Goal: Task Accomplishment & Management: Manage account settings

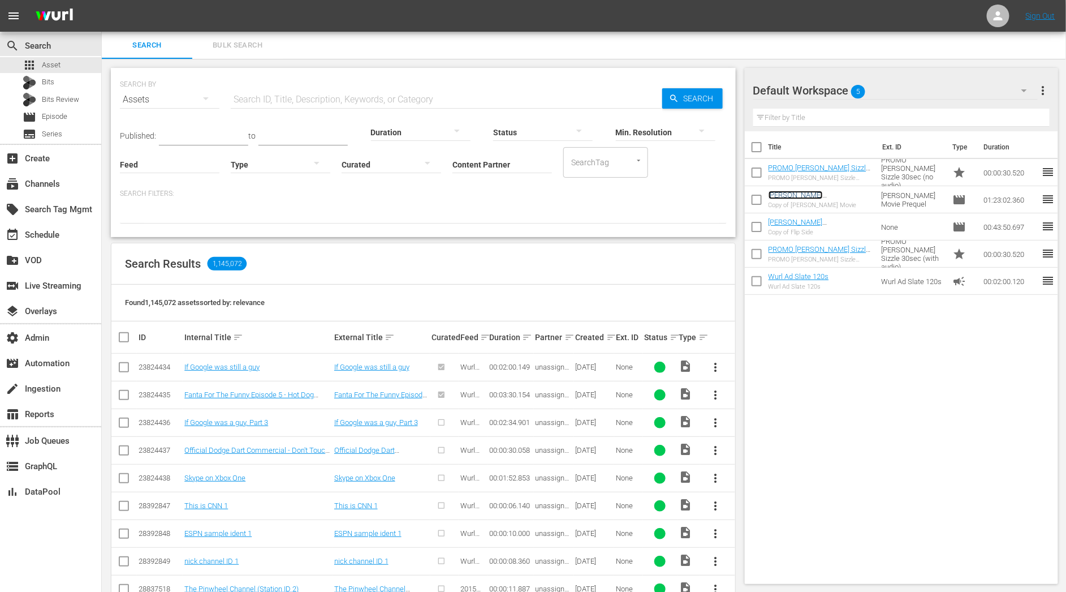
click at [802, 196] on link "[PERSON_NAME][MEDICAL_DATA] [PERSON_NAME] Movie" at bounding box center [806, 203] width 75 height 25
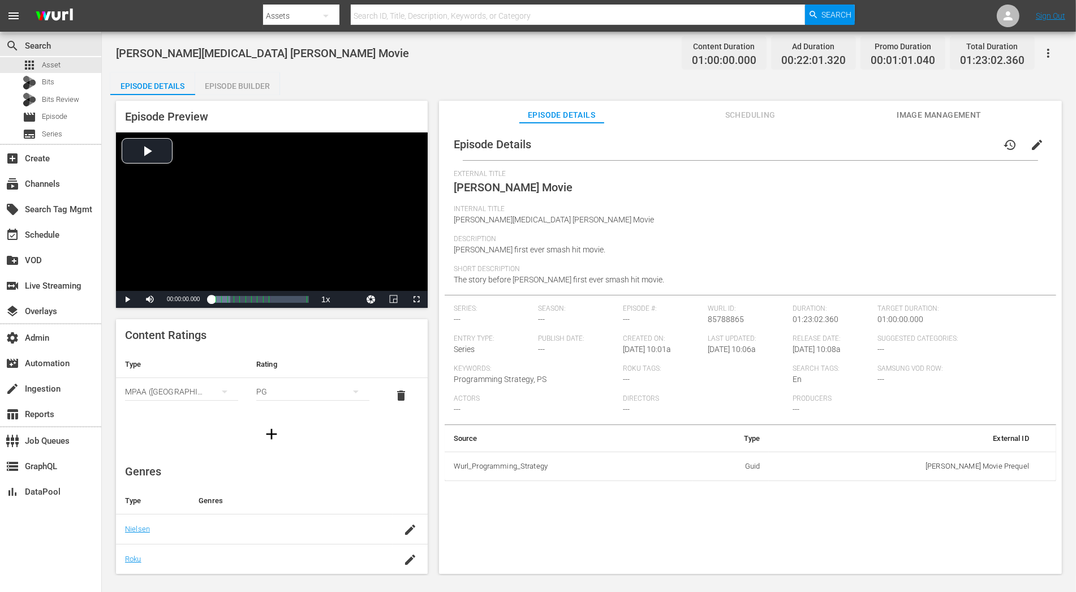
click at [757, 117] on span "Scheduling" at bounding box center [750, 115] width 85 height 14
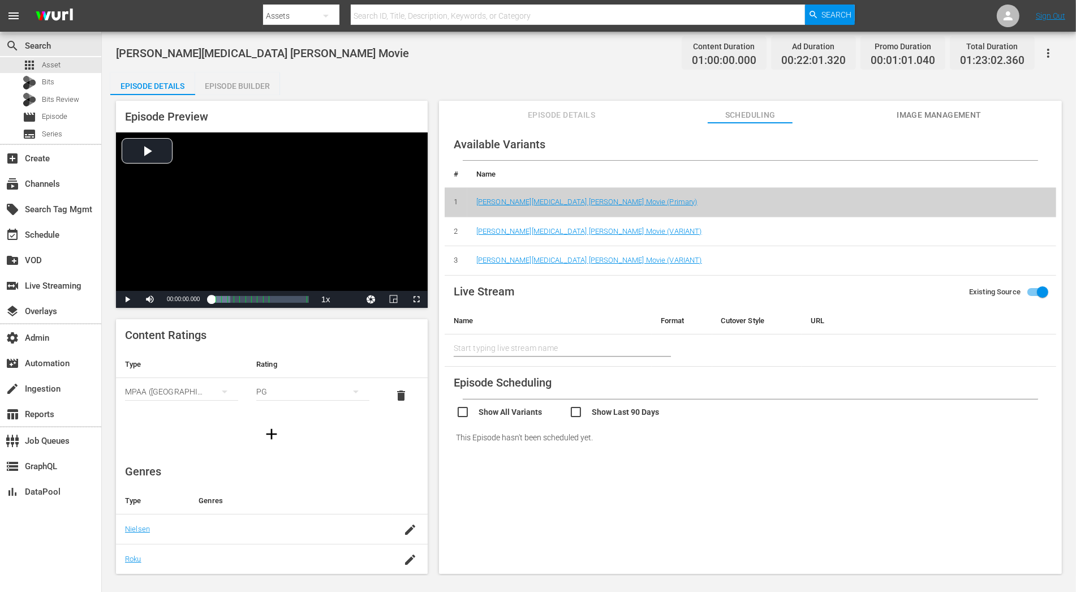
click at [243, 97] on div "Episode Preview Video Player is loading. Play Video Play Mute Current Time 00:0…" at bounding box center [588, 339] width 957 height 488
click at [244, 84] on div "Episode Builder" at bounding box center [237, 85] width 85 height 27
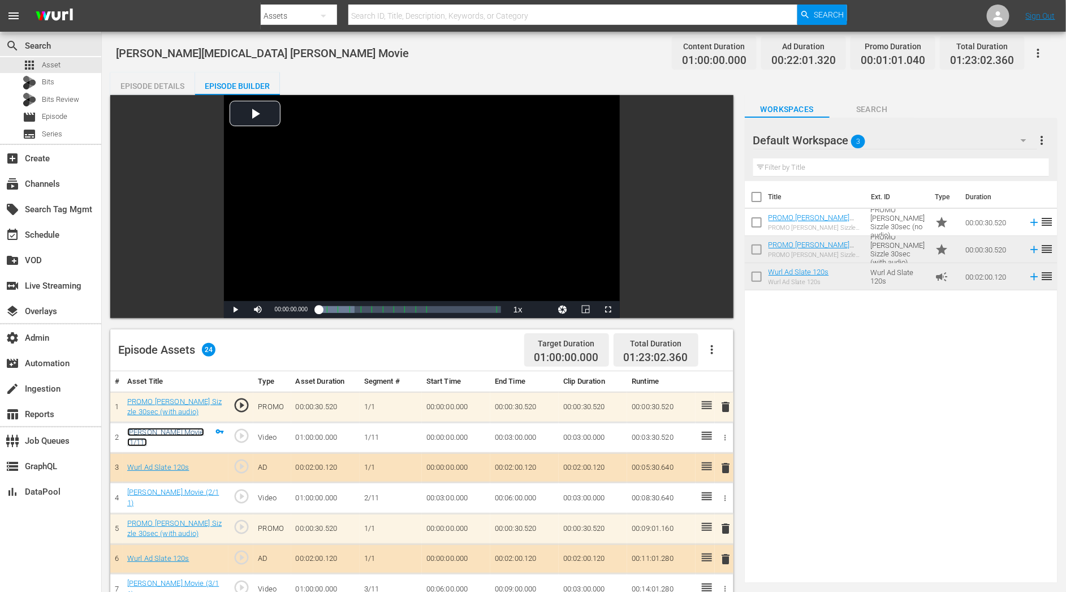
click at [162, 437] on link "[PERSON_NAME] Movie (1/11)" at bounding box center [165, 437] width 77 height 19
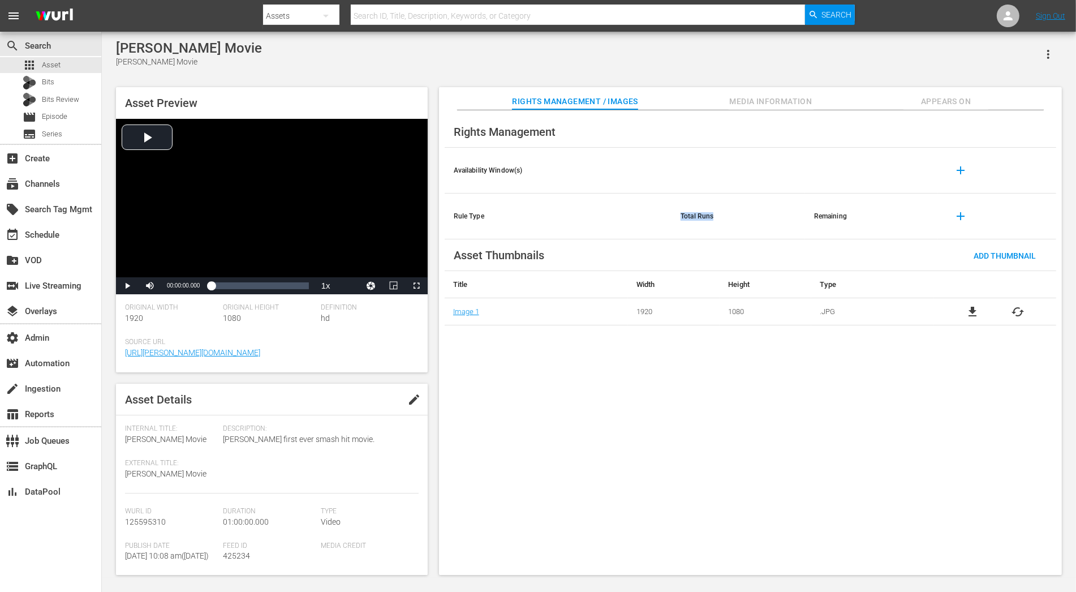
drag, startPoint x: 681, startPoint y: 215, endPoint x: 721, endPoint y: 215, distance: 40.2
click at [721, 215] on th "Total Runs" at bounding box center [739, 216] width 134 height 46
click at [960, 218] on span "add" at bounding box center [961, 216] width 14 height 14
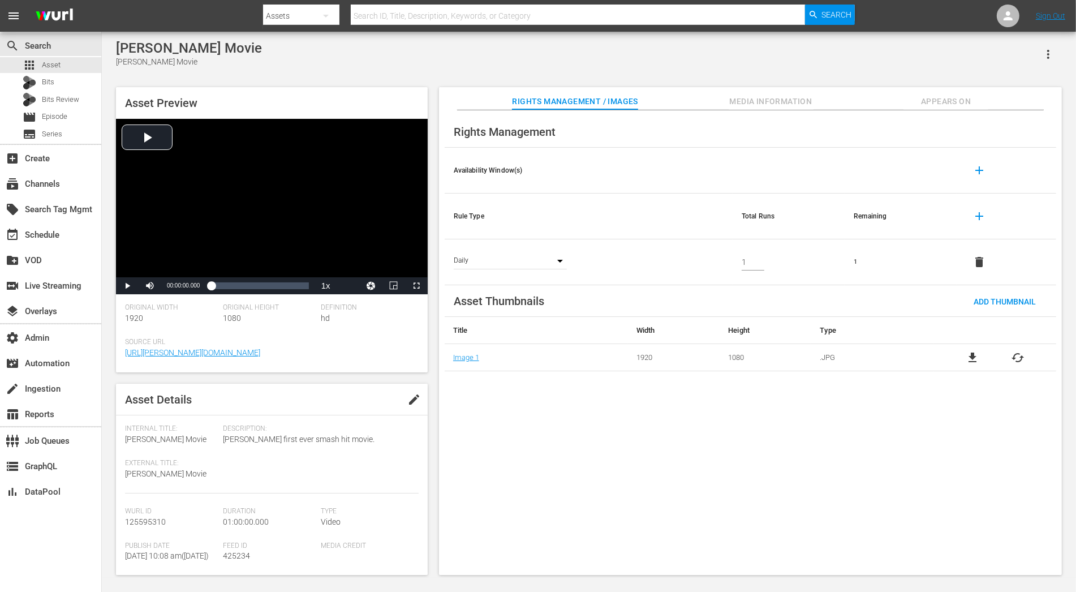
click at [562, 258] on div "Daily DAY" at bounding box center [510, 262] width 113 height 14
click at [560, 261] on div "Daily DAY" at bounding box center [510, 262] width 113 height 14
click at [491, 262] on body "menu Search By Assets Search ID, Title, Description, Keywords, or Category Sear…" at bounding box center [538, 296] width 1076 height 592
click at [749, 266] on div at bounding box center [538, 296] width 1076 height 592
click at [750, 263] on input "1" at bounding box center [753, 261] width 23 height 17
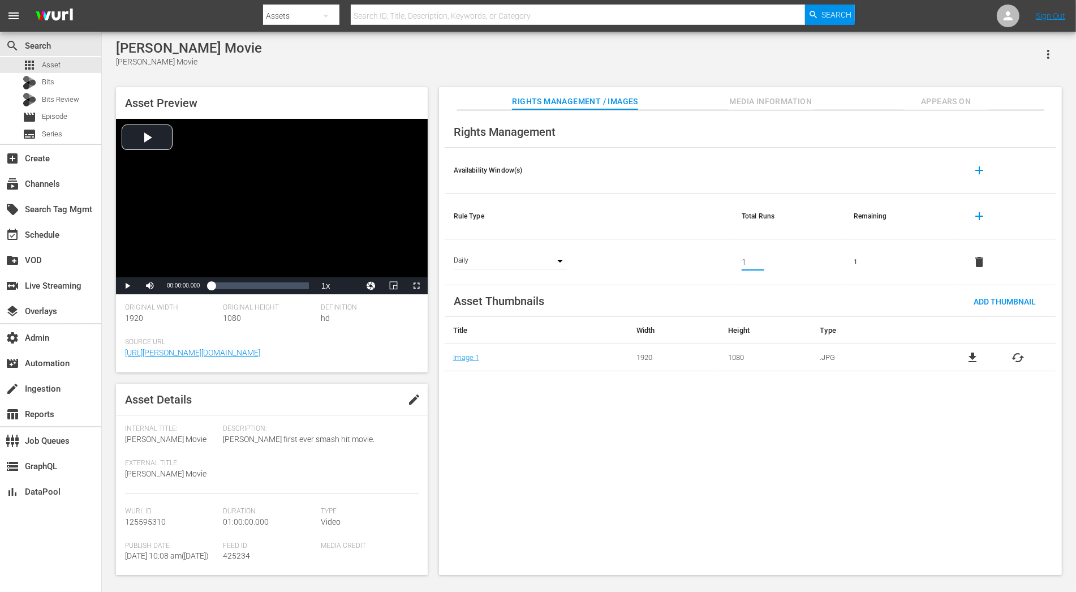
click at [829, 261] on td "1" at bounding box center [789, 262] width 112 height 46
click at [857, 262] on td "1" at bounding box center [901, 262] width 112 height 46
click at [484, 257] on body "menu Search By Assets Search ID, Title, Description, Keywords, or Category Sear…" at bounding box center [538, 296] width 1076 height 592
click at [485, 277] on li "Weekly" at bounding box center [492, 279] width 76 height 19
type input "WEEK"
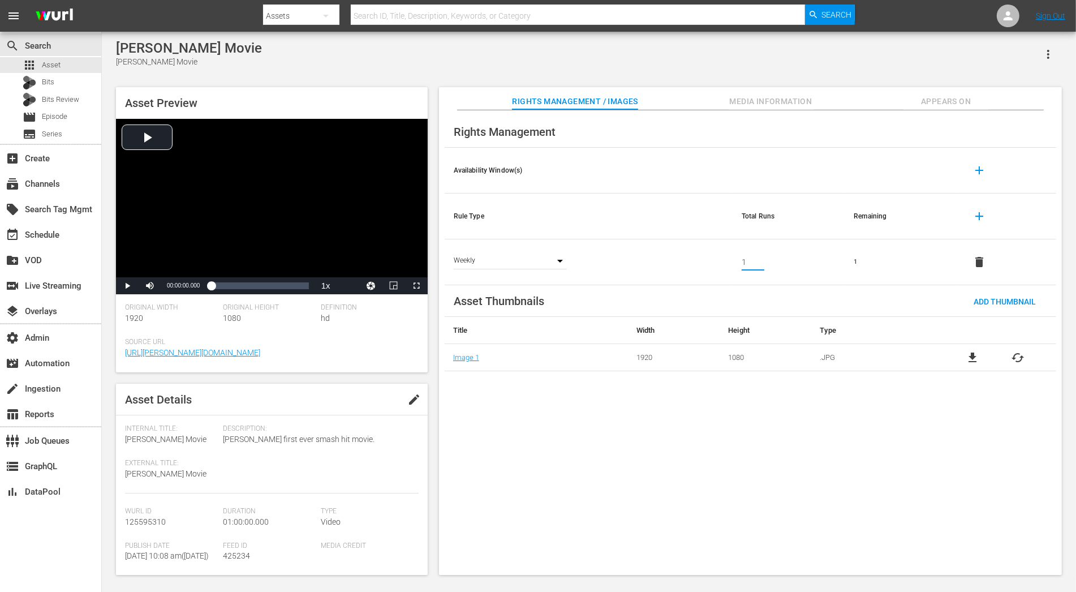
drag, startPoint x: 749, startPoint y: 261, endPoint x: 717, endPoint y: 259, distance: 31.2
click at [717, 259] on tr "Weekly WEEK 1 1 delete" at bounding box center [751, 262] width 612 height 46
type input "2"
click at [912, 278] on td "1" at bounding box center [901, 262] width 112 height 46
click at [496, 260] on body "menu Search By Assets Search ID, Title, Description, Keywords, or Category Sear…" at bounding box center [538, 296] width 1076 height 592
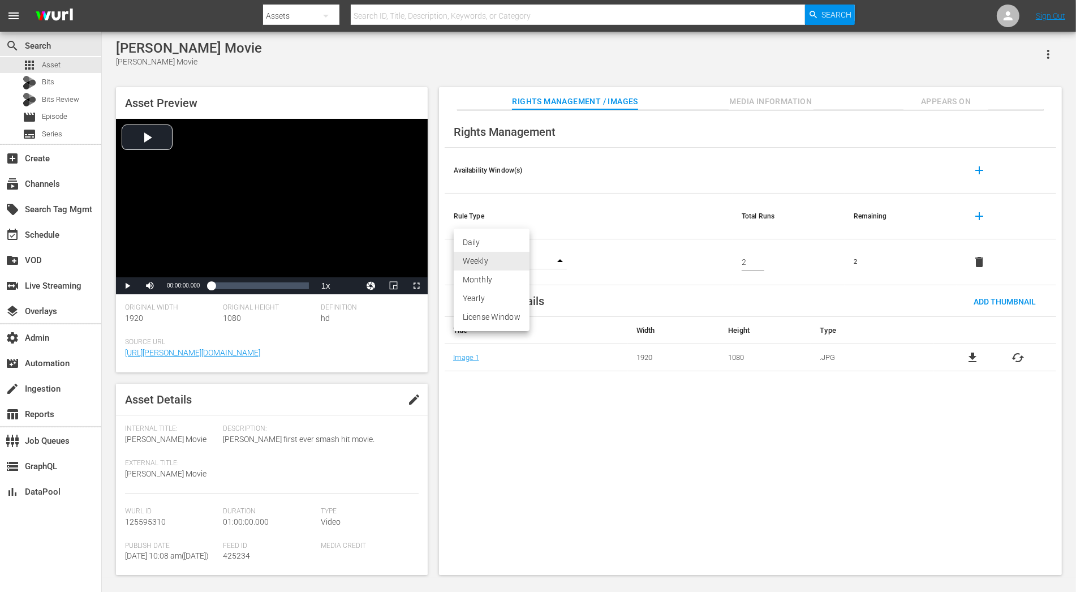
click at [596, 192] on div at bounding box center [538, 296] width 1076 height 592
click at [973, 171] on span "add" at bounding box center [980, 171] width 14 height 14
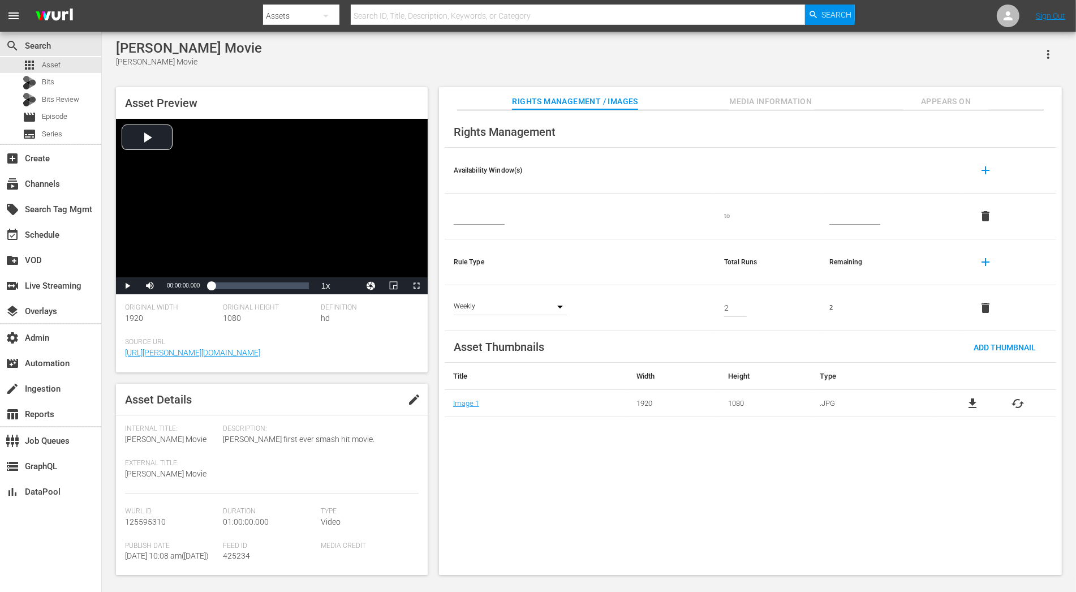
click at [505, 217] on div at bounding box center [580, 216] width 252 height 17
click at [484, 225] on td at bounding box center [580, 216] width 270 height 46
click at [735, 213] on div "to" at bounding box center [767, 216] width 87 height 9
click at [867, 220] on input "text" at bounding box center [854, 216] width 51 height 17
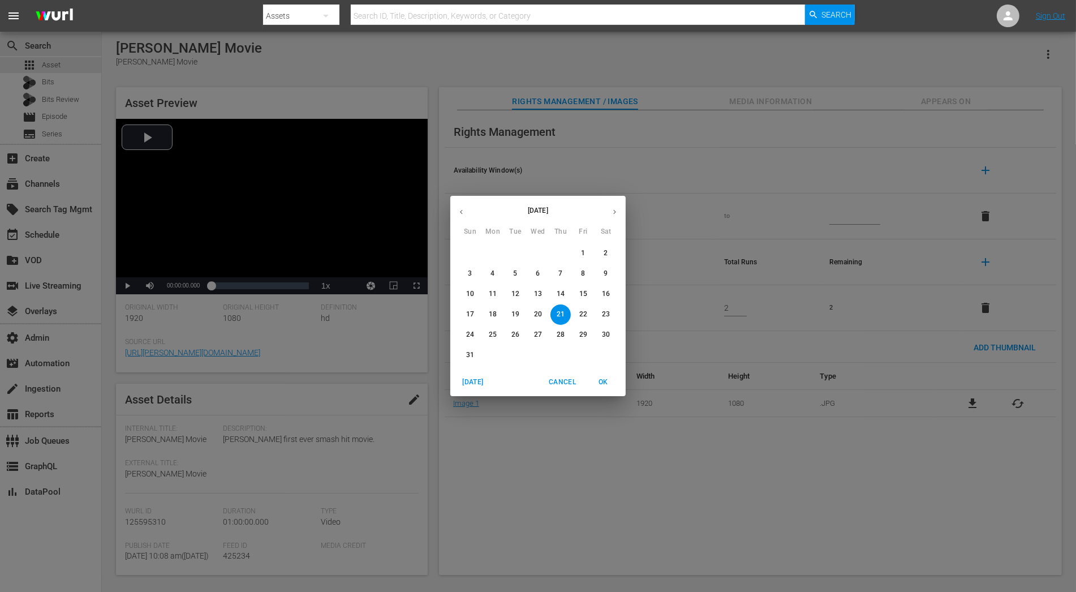
click at [619, 215] on button "button" at bounding box center [615, 212] width 22 height 22
click at [492, 253] on p "1" at bounding box center [493, 253] width 4 height 10
type input "[DATE]"
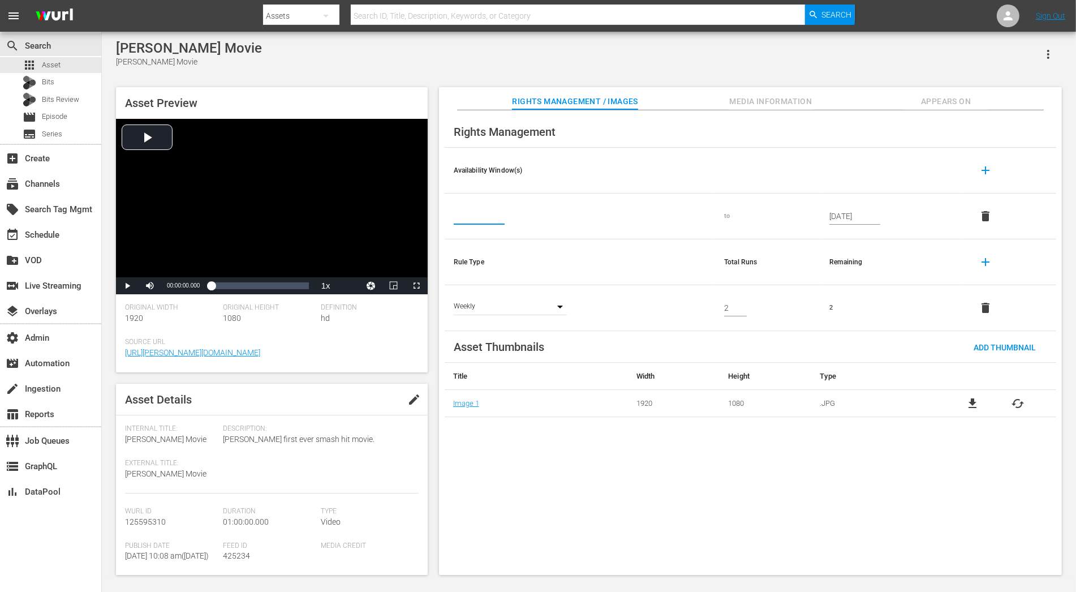
click at [492, 220] on input "text" at bounding box center [479, 216] width 51 height 17
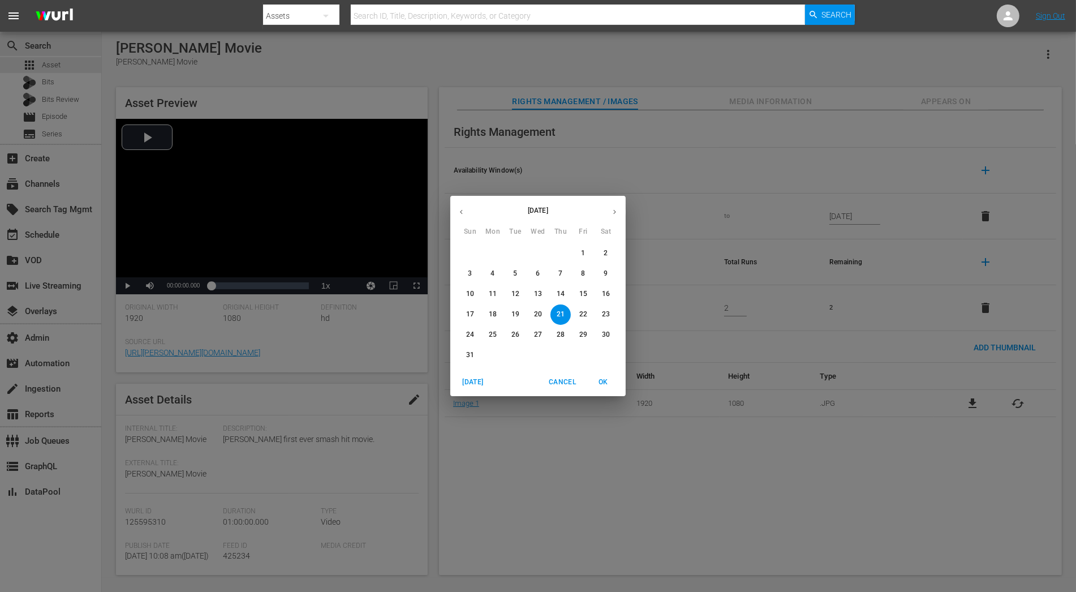
click at [585, 251] on p "1" at bounding box center [583, 253] width 4 height 10
type input "[DATE]"
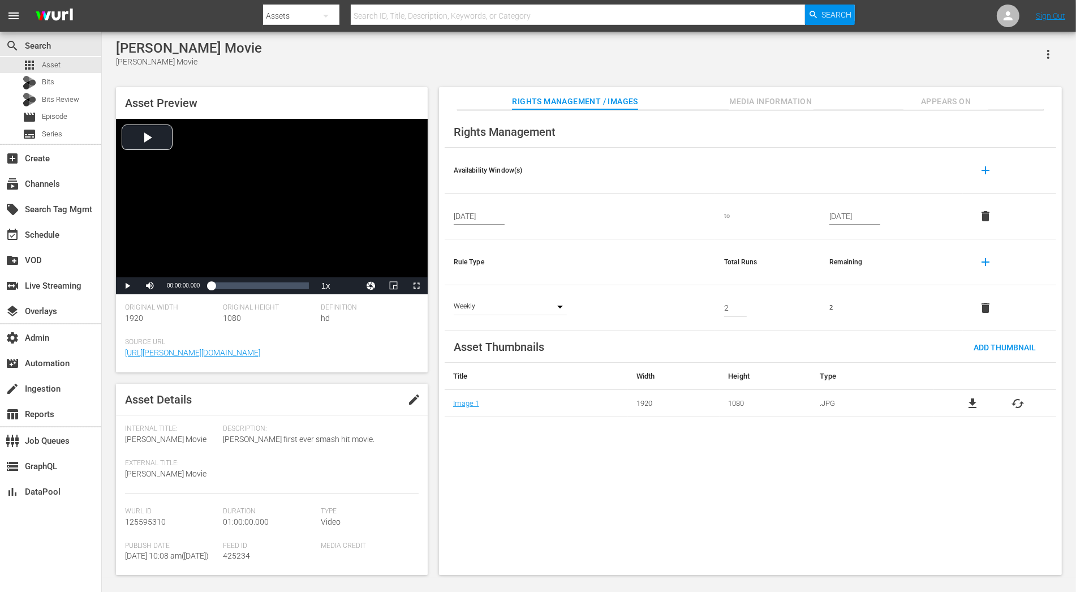
click at [561, 159] on th "Availability Window(s)" at bounding box center [580, 171] width 270 height 46
click at [592, 253] on th "Rule Type" at bounding box center [580, 262] width 270 height 46
click at [831, 302] on td "2" at bounding box center [891, 308] width 143 height 46
click at [732, 403] on td "1080" at bounding box center [766, 403] width 92 height 27
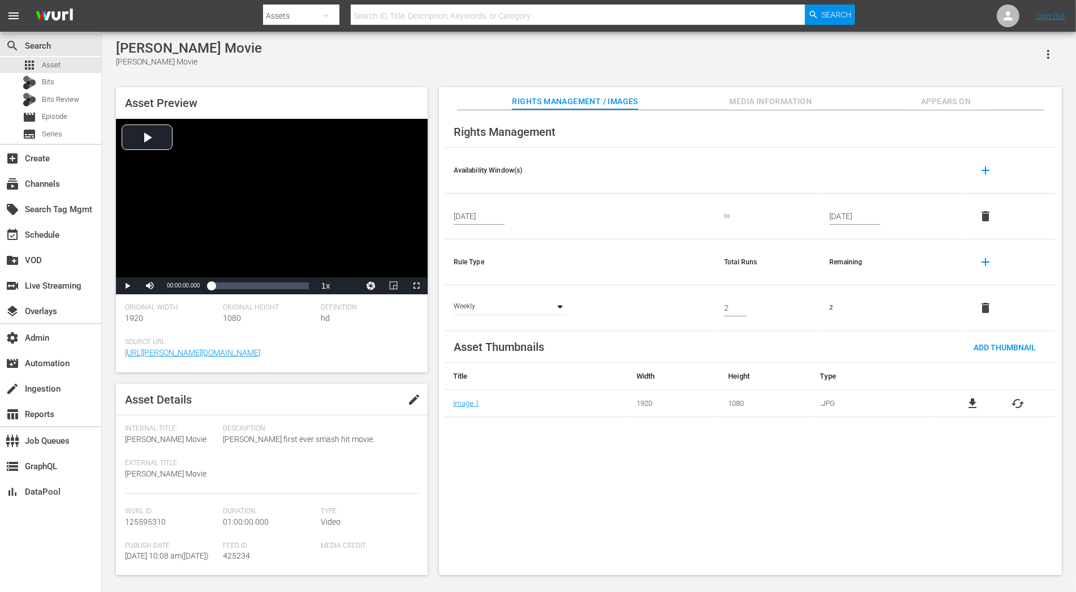
click at [738, 447] on div "Rights Management Availability Window(s) add [DATE] to [DATE] delete Rule Type …" at bounding box center [750, 342] width 623 height 465
click at [648, 131] on div "Rights Management" at bounding box center [751, 132] width 612 height 32
click at [747, 100] on span "Media Information" at bounding box center [771, 101] width 85 height 14
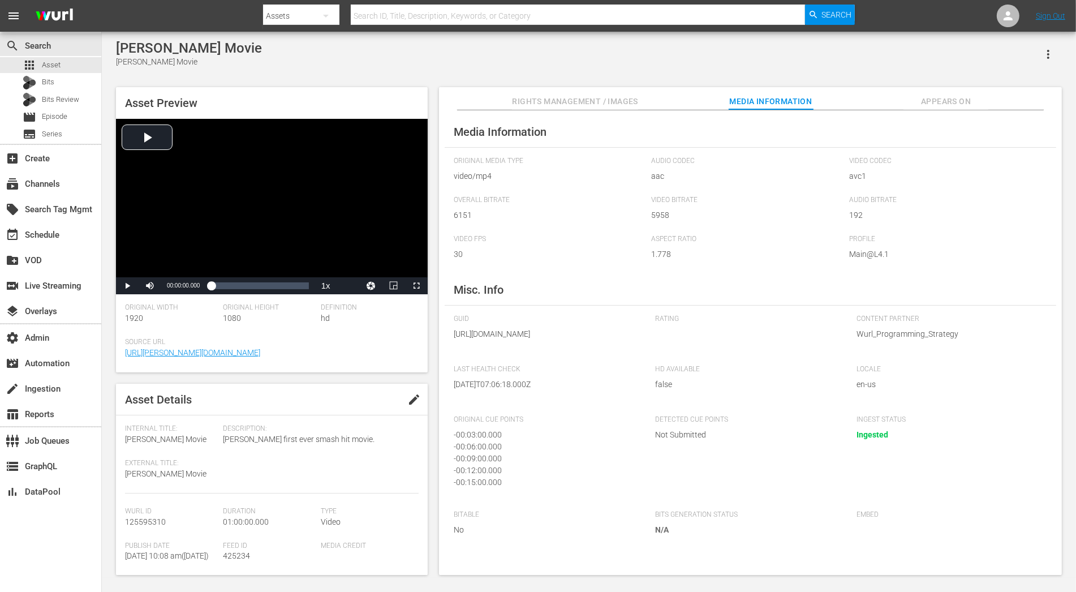
click at [571, 104] on span "Rights Management / Images" at bounding box center [575, 101] width 126 height 14
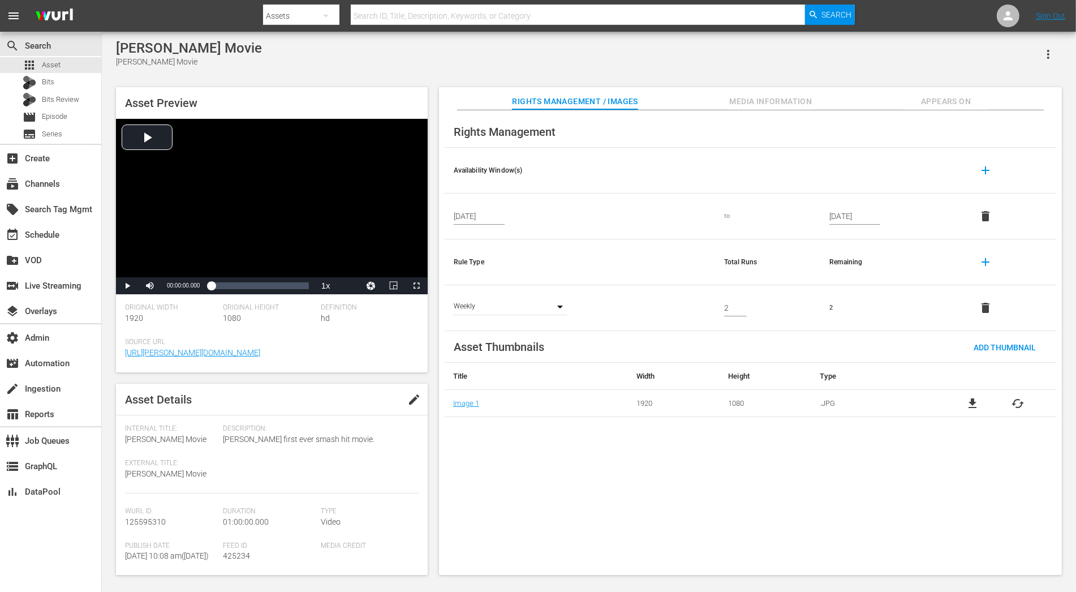
click at [746, 312] on input "2" at bounding box center [735, 307] width 23 height 17
click at [827, 310] on td "2" at bounding box center [891, 308] width 143 height 46
click at [831, 308] on td "2" at bounding box center [891, 308] width 143 height 46
click at [856, 177] on th at bounding box center [891, 171] width 143 height 46
click at [680, 324] on td "Weekly WEEK" at bounding box center [580, 308] width 270 height 46
